Goal: Task Accomplishment & Management: Use online tool/utility

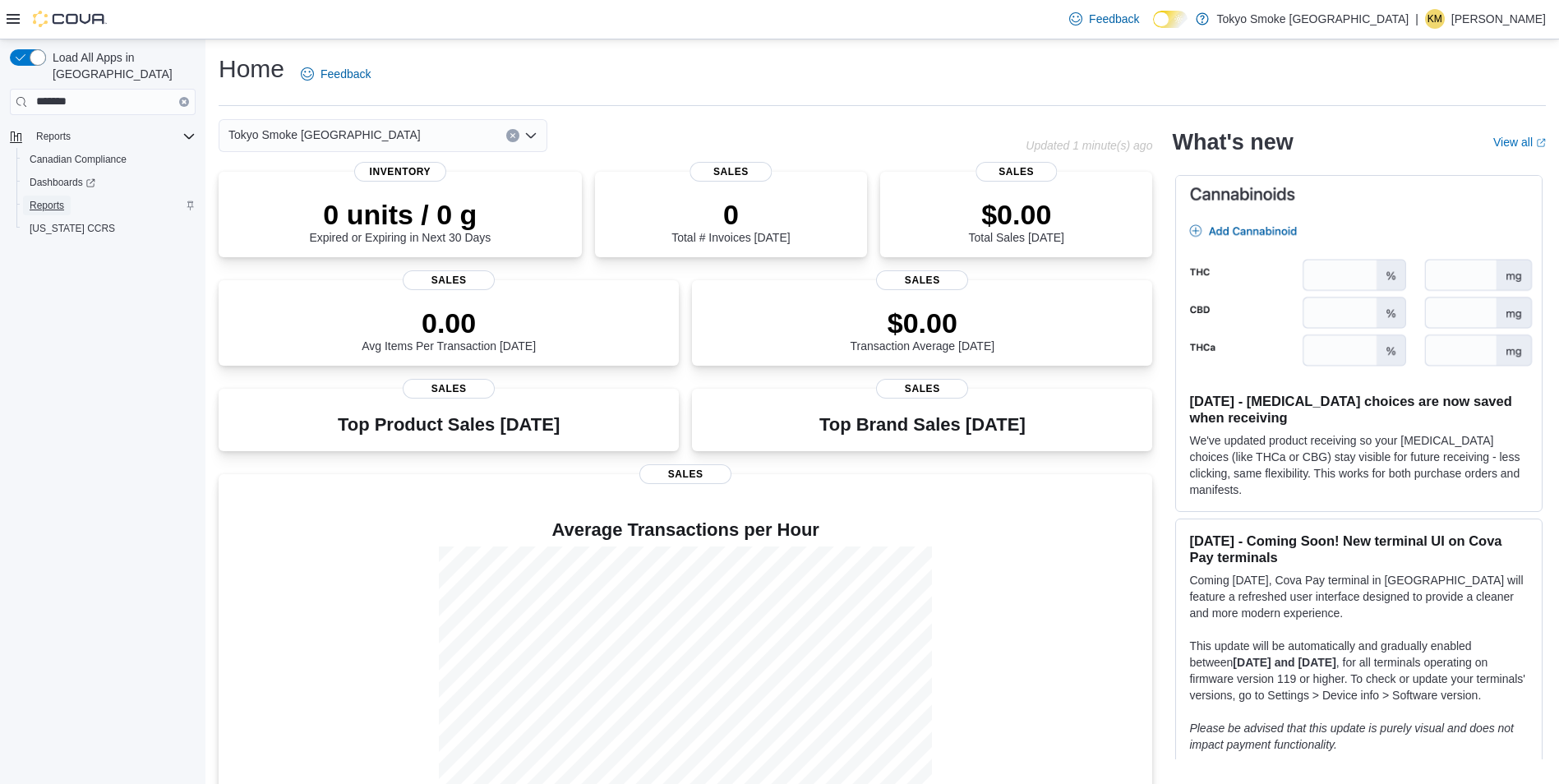
click at [35, 196] on span "Reports" at bounding box center [46, 205] width 34 height 19
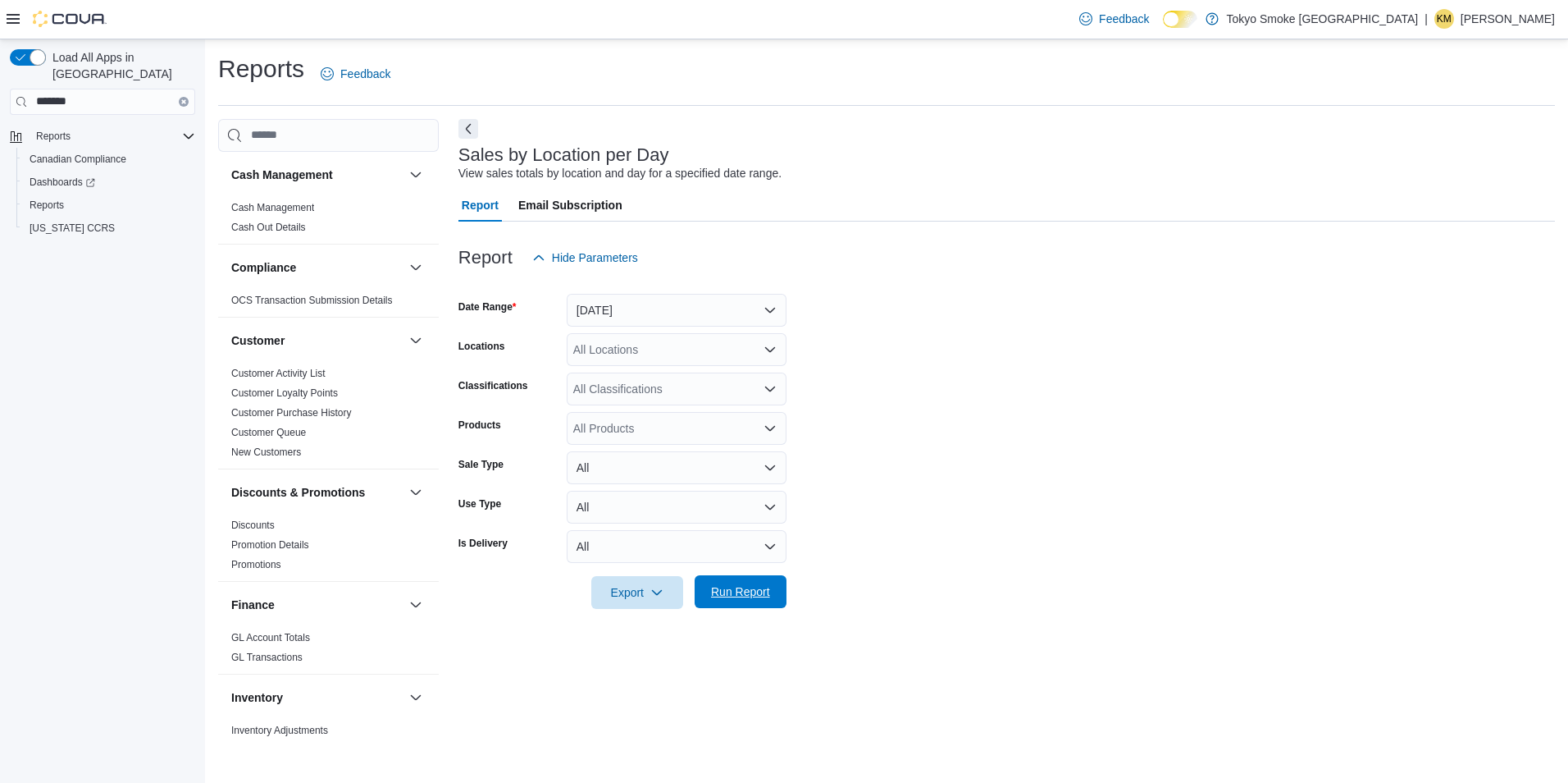
click at [742, 592] on span "Run Report" at bounding box center [740, 591] width 59 height 17
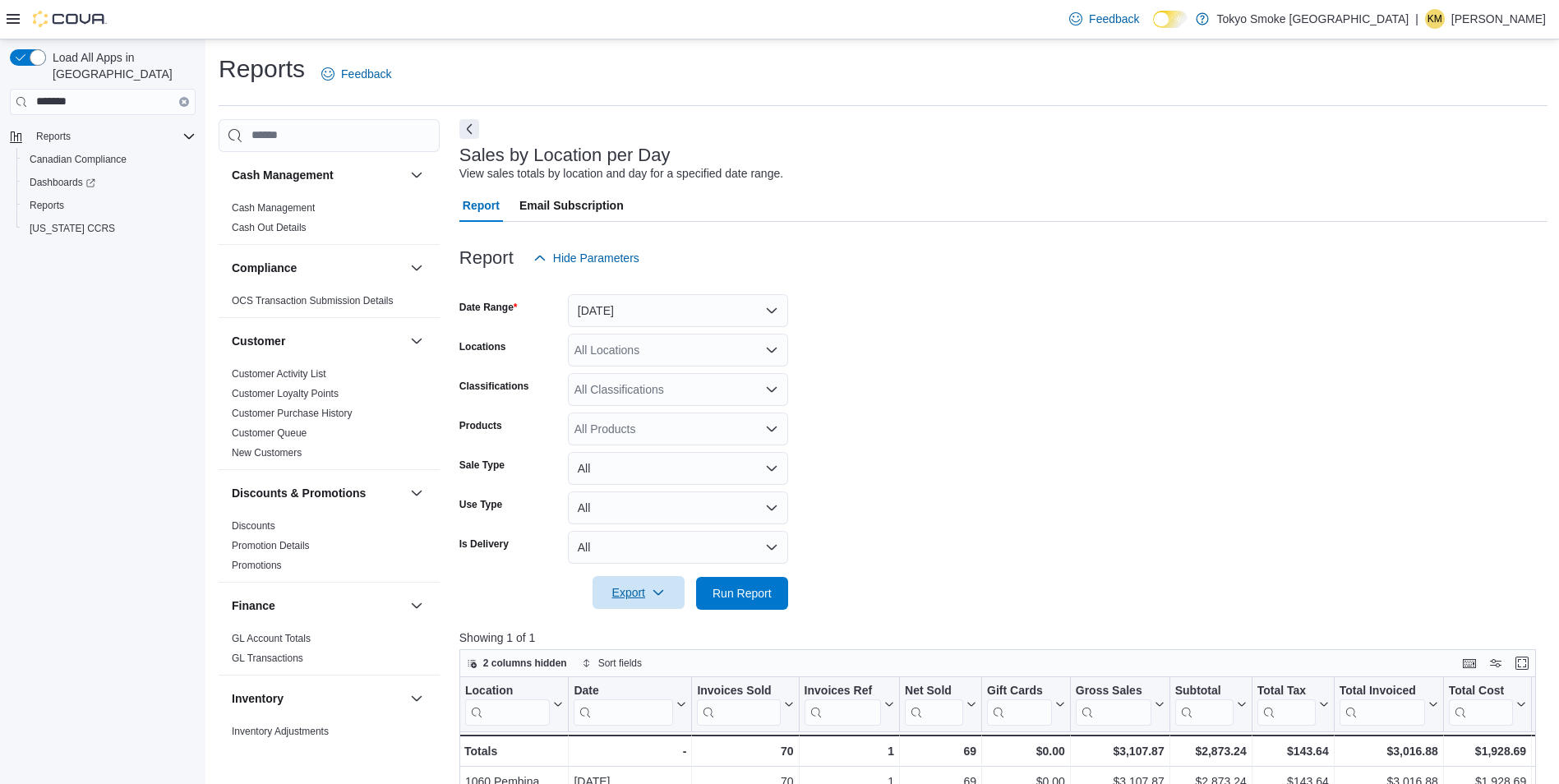
click at [629, 604] on span "Export" at bounding box center [639, 592] width 72 height 32
click at [668, 666] on button "Export to Csv" at bounding box center [640, 659] width 94 height 32
